Goal: Task Accomplishment & Management: Manage account settings

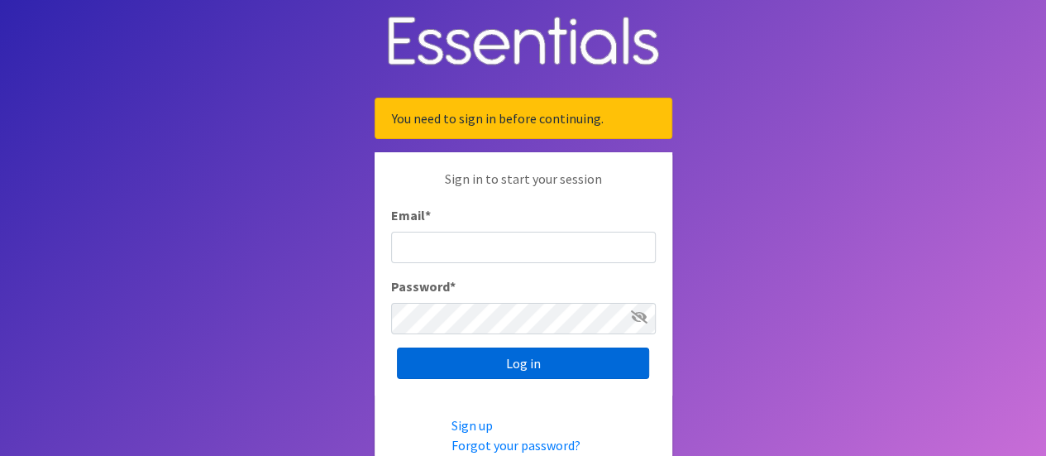
type input "[EMAIL_ADDRESS][DOMAIN_NAME]"
click at [455, 353] on input "Log in" at bounding box center [523, 362] width 252 height 31
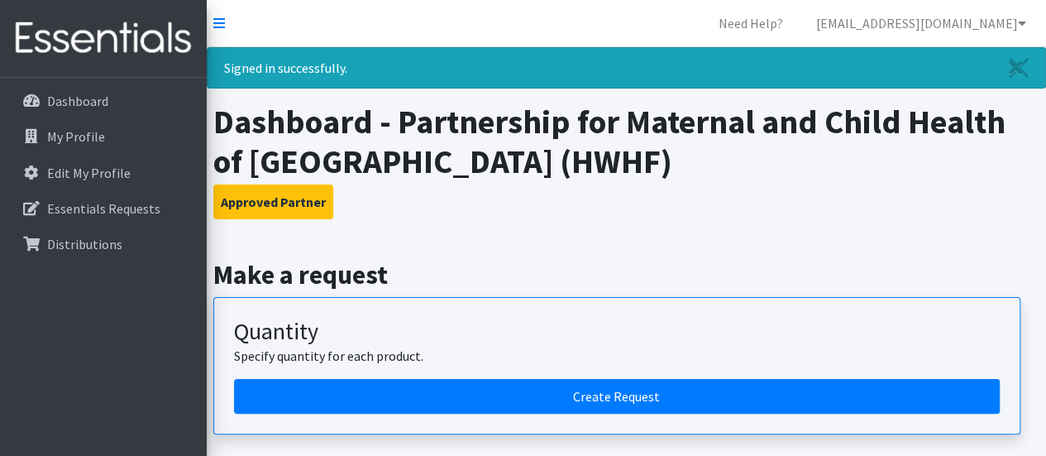
click at [475, 200] on h3 "Approved Partner" at bounding box center [626, 201] width 827 height 35
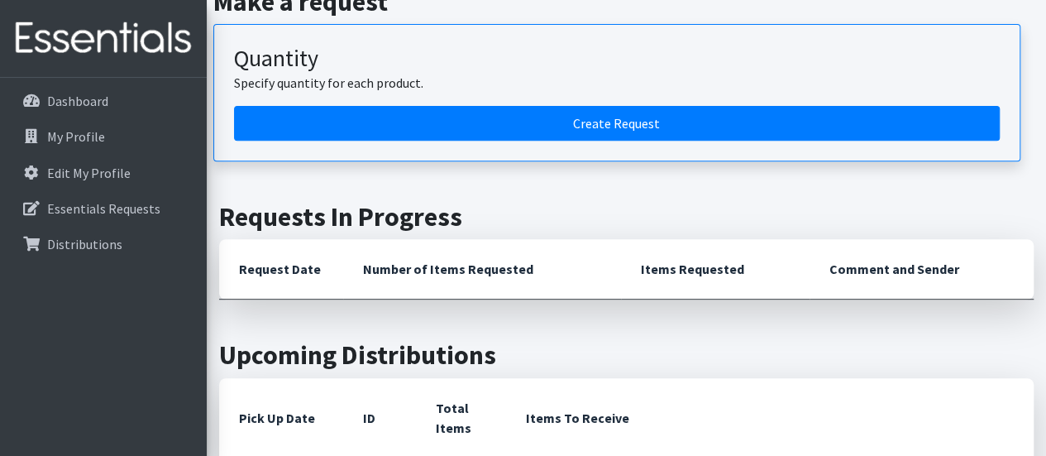
scroll to position [496, 0]
